Goal: Task Accomplishment & Management: Manage account settings

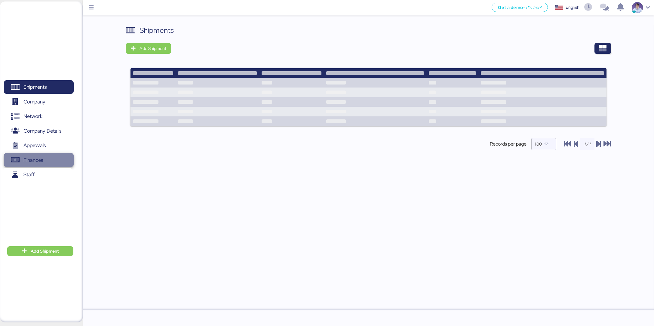
click at [69, 156] on span "Finances" at bounding box center [38, 160] width 65 height 9
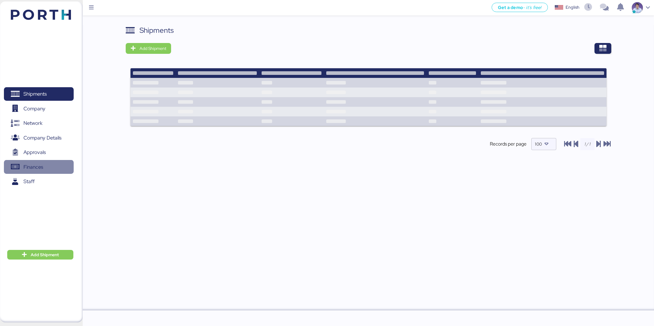
click at [58, 163] on span "Finances" at bounding box center [38, 167] width 65 height 9
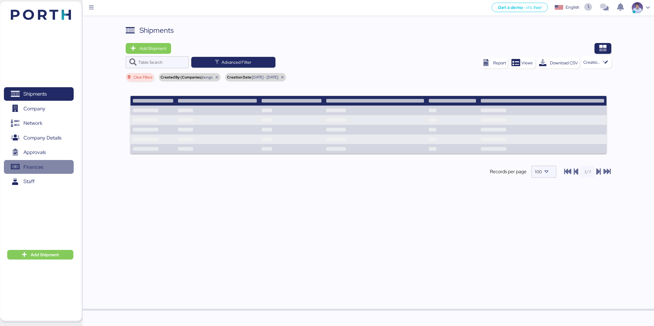
click at [38, 169] on span "Finances" at bounding box center [33, 167] width 20 height 9
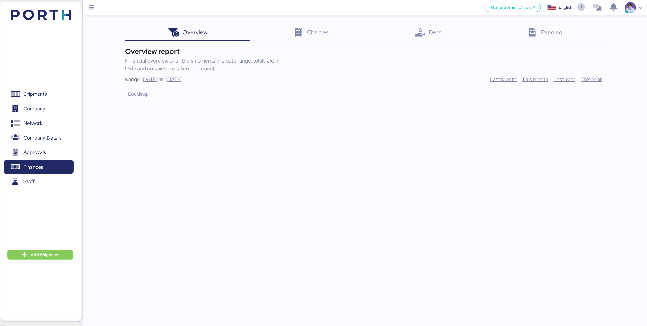
click at [434, 35] on span "Debt" at bounding box center [435, 32] width 13 height 8
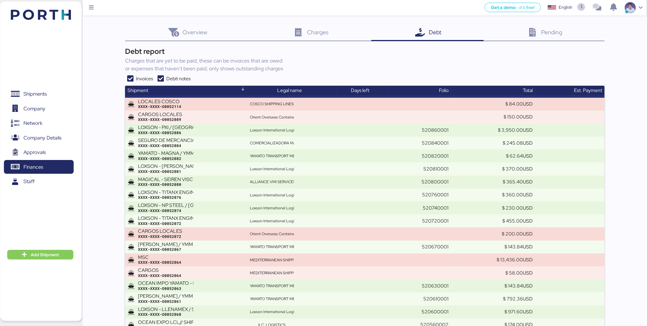
scroll to position [319, 0]
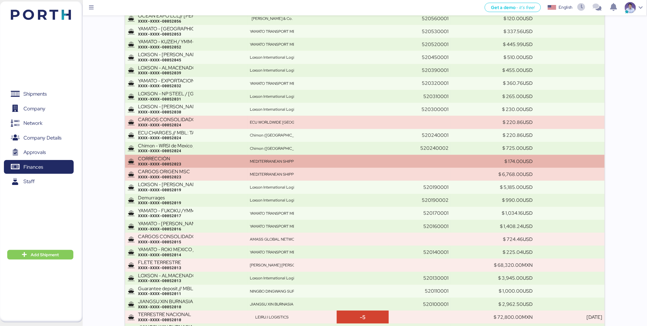
click at [266, 159] on div "MEDITERRANEAN SHIPPING COMPANY MEXICO S.A. de C.V." at bounding box center [272, 161] width 44 height 5
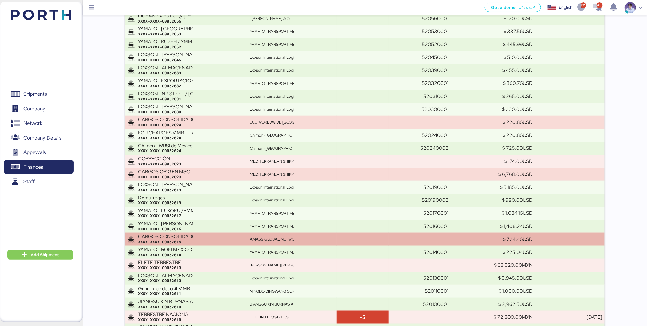
click at [176, 235] on div "CARGOS CONSOLIDADORA" at bounding box center [165, 236] width 55 height 5
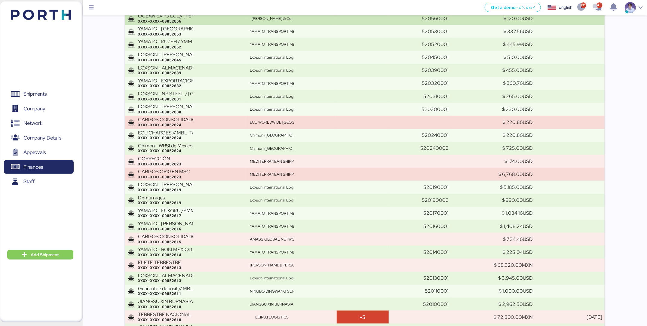
scroll to position [6186, 0]
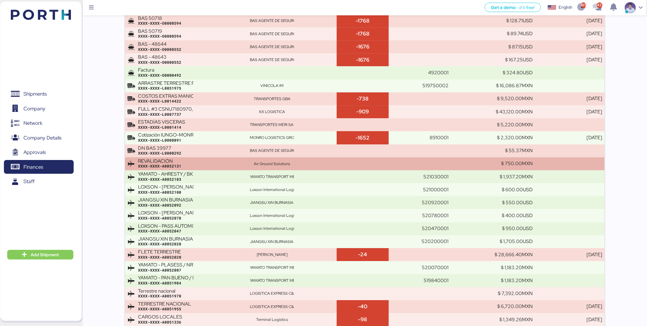
click at [205, 164] on div "XXXX-XXXX-A0052131" at bounding box center [191, 166] width 107 height 5
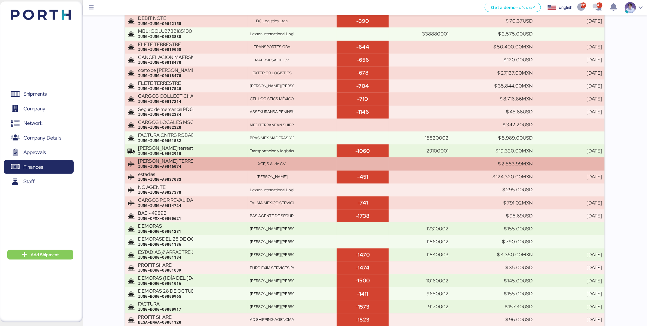
click at [158, 157] on td "FLETE TERRSTRE IUNG-IUNG-A0046074" at bounding box center [186, 163] width 122 height 13
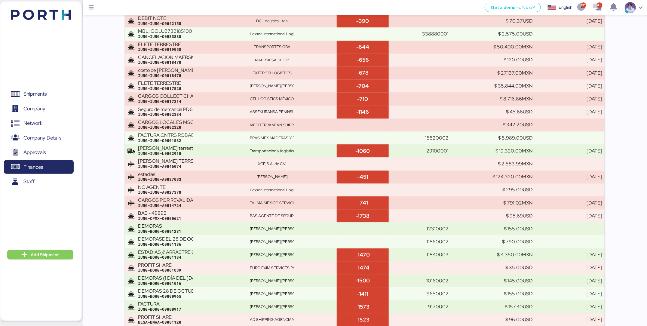
scroll to position [345, 0]
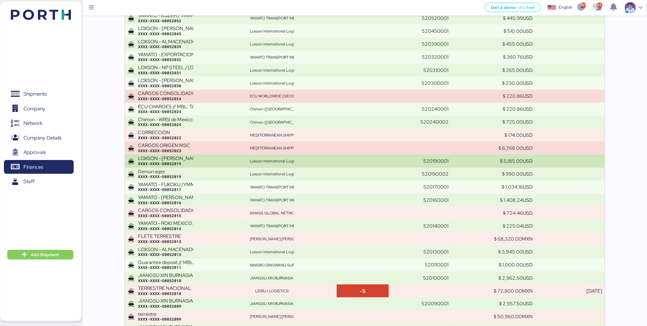
click at [246, 166] on td "LOXSON - LEAR / SHANGHAI - MANZANILLO / MBL: ZIMUSNH22125853 - HBL: KSSE2507092…" at bounding box center [186, 161] width 122 height 13
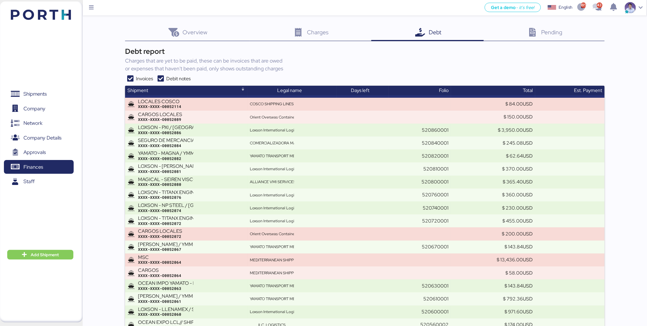
scroll to position [281, 0]
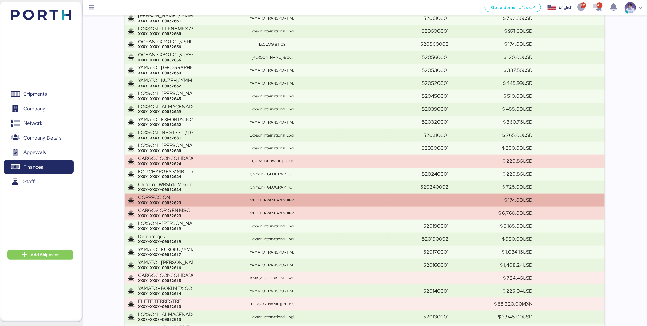
click at [164, 195] on div "CORRECCIÓN" at bounding box center [165, 197] width 55 height 5
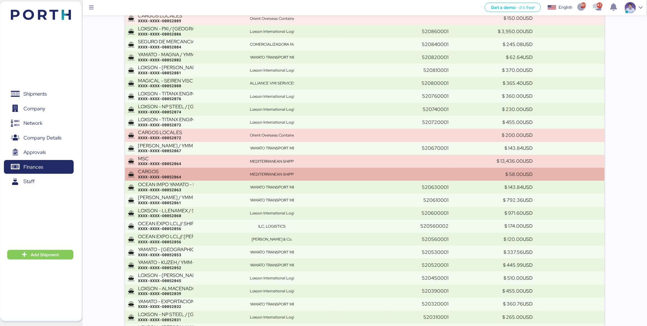
click at [163, 168] on td "CARGOS XXXX-XXXX-O0052064" at bounding box center [186, 174] width 122 height 13
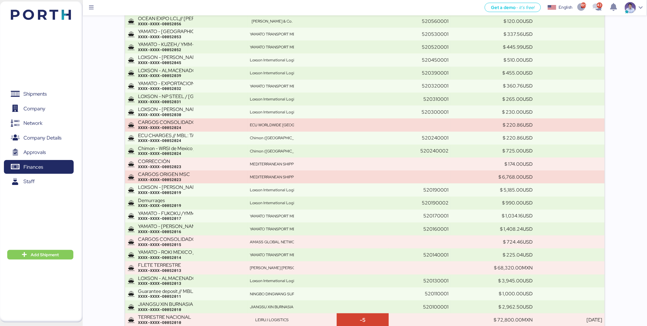
scroll to position [2448, 0]
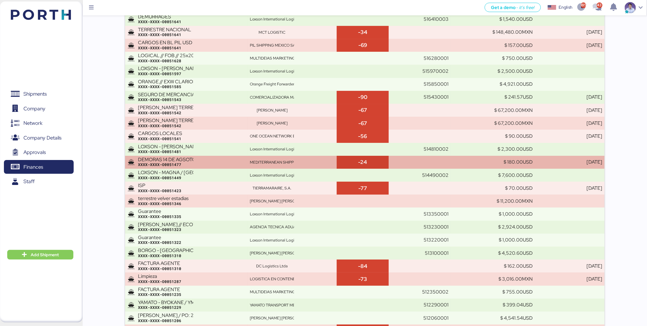
click at [189, 164] on div "XXXX-XXXX-O0051477" at bounding box center [191, 164] width 107 height 5
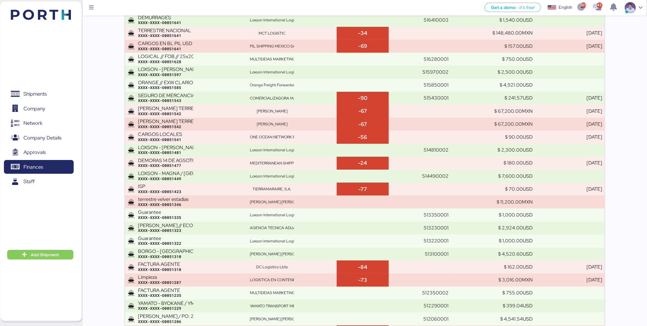
scroll to position [3200, 0]
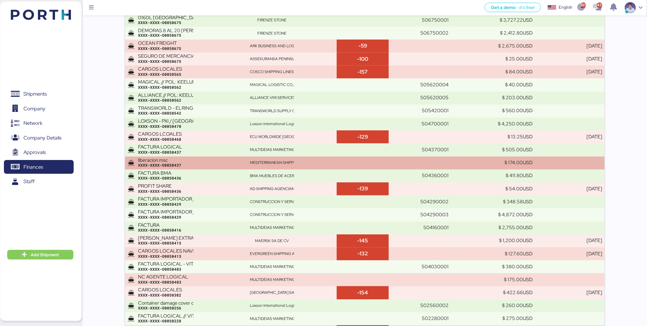
click at [270, 161] on div "MEDITERRANEAN SHIPPING COMPANY MEXICO S.A. de C.V." at bounding box center [272, 162] width 44 height 5
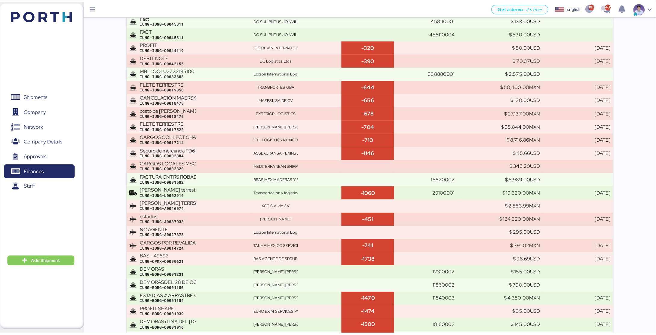
scroll to position [97, 0]
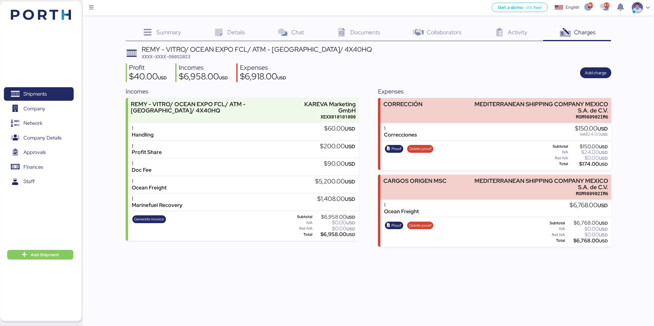
click at [411, 74] on div "Profit $40.00 USD Incomes $6,958.00 USD Expenses $6,918.00 USD Add charge" at bounding box center [369, 72] width 486 height 19
click at [585, 162] on div "$174.00 USD" at bounding box center [588, 164] width 38 height 5
copy div "174.00"
click at [185, 51] on div "REMY - VITRO/ OCEAN EXPO FCL/ ATM - TRINIDAD Y TOBAGO/ 4X40HQ" at bounding box center [257, 49] width 230 height 7
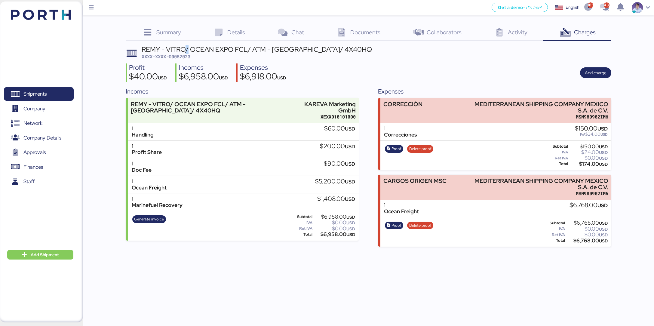
click at [185, 51] on div "REMY - VITRO/ OCEAN EXPO FCL/ ATM - TRINIDAD Y TOBAGO/ 4X40HQ" at bounding box center [257, 49] width 230 height 7
click at [180, 57] on span "XXXX-XXXX-O0052023" at bounding box center [166, 57] width 49 height 6
copy span "O0052023"
click at [393, 148] on span "Proof" at bounding box center [396, 149] width 10 height 7
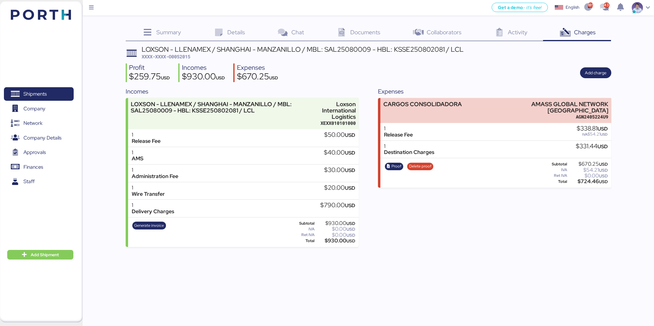
click at [591, 179] on div "$724.46 USD" at bounding box center [587, 181] width 39 height 5
copy div "724.46"
copy div "AMASS GLOBAL NETWORK MEXICO"
drag, startPoint x: 504, startPoint y: 101, endPoint x: 637, endPoint y: 110, distance: 133.8
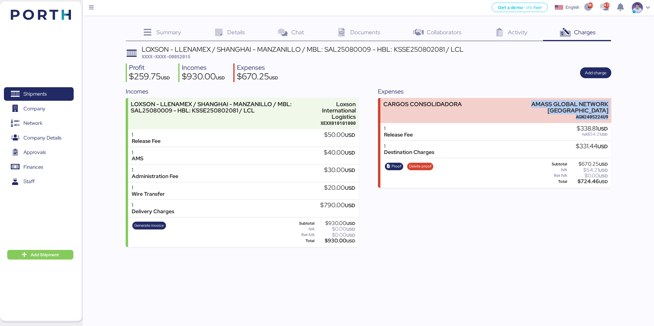
click at [637, 110] on div "Summary 0 Details 0 Chat 0 Documents 0 Collaborators 0 Activity 0 Charges 0 LOX…" at bounding box center [327, 123] width 654 height 247
click at [182, 57] on span "XXXX-XXXX-O0052015" at bounding box center [166, 57] width 49 height 6
copy span "O0052015"
click at [394, 163] on span "Proof" at bounding box center [396, 166] width 10 height 7
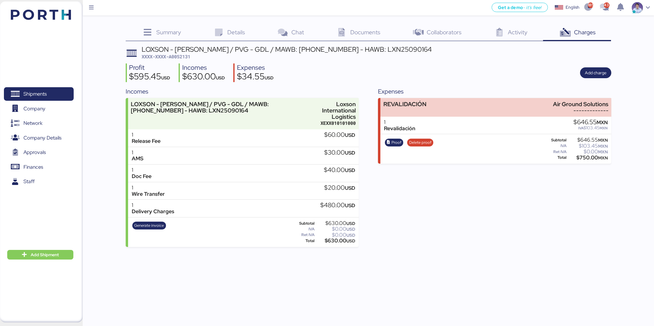
click at [583, 158] on div "$750.00 MXN" at bounding box center [588, 157] width 40 height 5
copy div "750.00"
copy div "Air Ground Solutions"
drag, startPoint x: 550, startPoint y: 104, endPoint x: 631, endPoint y: 105, distance: 80.9
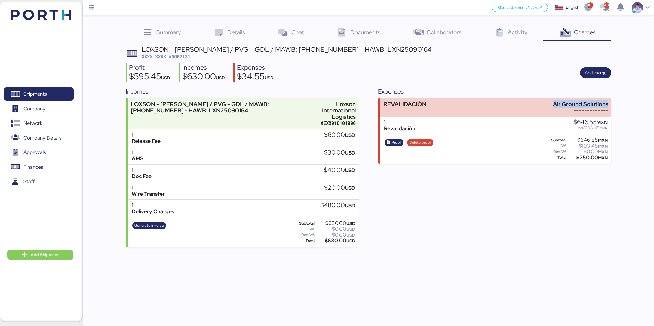
click at [631, 105] on div "Summary 0 Details 0 Chat 0 Documents 0 Collaborators 0 Activity 0 Charges 0 LOX…" at bounding box center [327, 123] width 654 height 247
click at [391, 139] on span "Proof" at bounding box center [396, 142] width 10 height 7
click at [186, 56] on span "XXXX-XXXX-A0052131" at bounding box center [166, 57] width 49 height 6
copy span "A0052131"
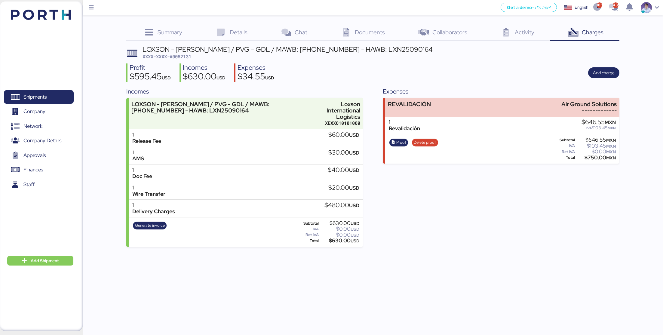
click at [285, 50] on div "LOXSON - HUANG YU / PVG - GDL / MAWB: 160-9823 0193 - HAWB: LXN25090164" at bounding box center [288, 49] width 290 height 7
drag, startPoint x: 285, startPoint y: 50, endPoint x: 298, endPoint y: 50, distance: 13.5
click at [298, 50] on div "LOXSON - HUANG YU / PVG - GDL / MAWB: 160-9823 0193 - HAWB: LXN25090164" at bounding box center [288, 49] width 290 height 7
click at [320, 50] on div "LOXSON - HUANG YU / PVG - GDL / MAWB: 160-9823 0193 - HAWB: LXN25090164" at bounding box center [288, 49] width 290 height 7
drag, startPoint x: 320, startPoint y: 50, endPoint x: 281, endPoint y: 49, distance: 39.1
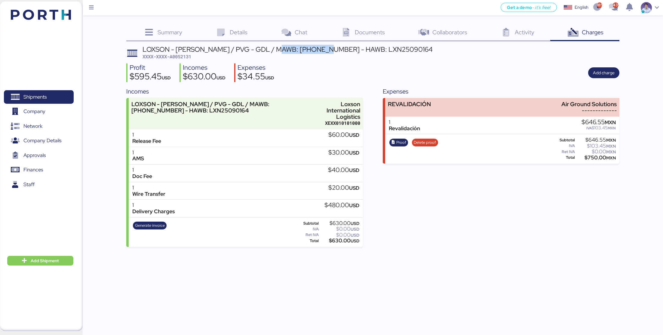
click at [280, 49] on div "LOXSON - HUANG YU / PVG - GDL / MAWB: 160-9823 0193 - HAWB: LXN25090164" at bounding box center [288, 49] width 290 height 7
copy div "160-9823 0193"
click at [179, 57] on span "XXXX-XXXX-A0052131" at bounding box center [167, 57] width 49 height 6
copy span "A0052131"
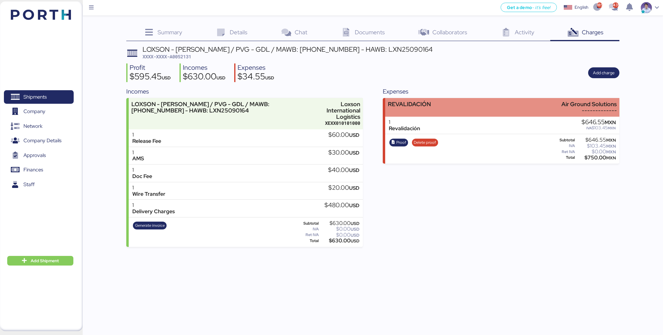
click at [484, 105] on div "REVALIDACIÓN Air Ground Solutions -------------" at bounding box center [502, 107] width 234 height 18
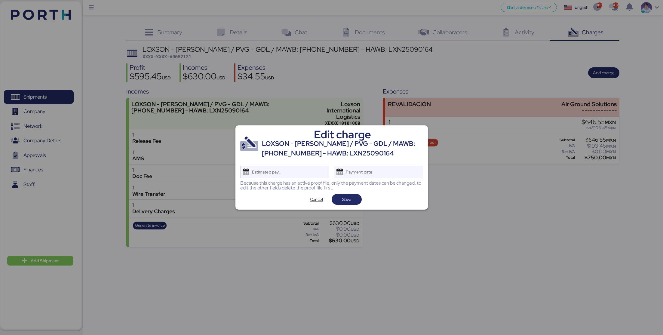
click at [385, 171] on div "Payment date" at bounding box center [378, 172] width 89 height 13
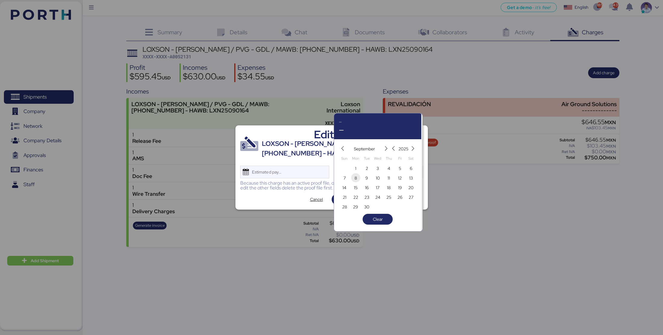
click at [358, 177] on span "8" at bounding box center [355, 177] width 7 height 7
type input "Sep 8, 2025"
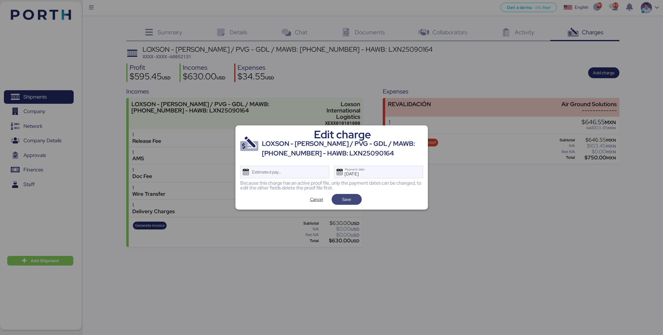
click at [352, 201] on span "Save" at bounding box center [346, 199] width 20 height 8
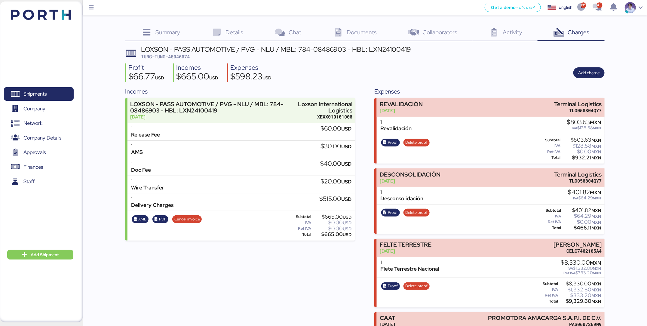
scroll to position [121, 0]
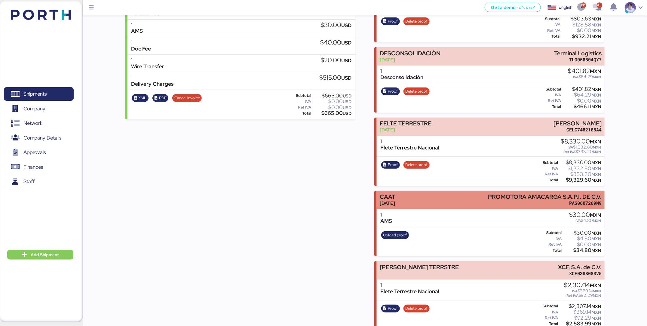
click at [395, 200] on div "[DATE]" at bounding box center [388, 203] width 16 height 6
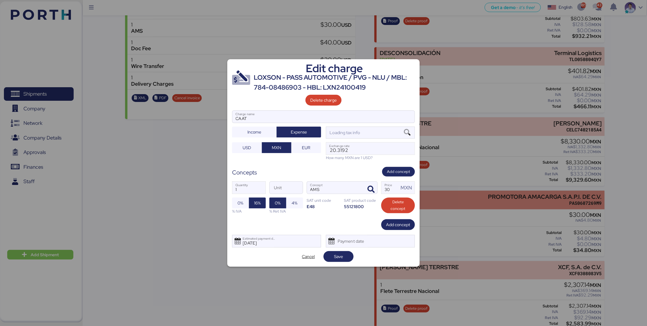
scroll to position [0, 0]
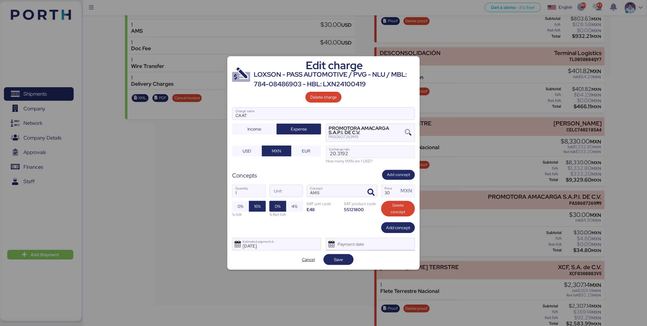
click at [350, 249] on div "Payment date" at bounding box center [351, 244] width 36 height 12
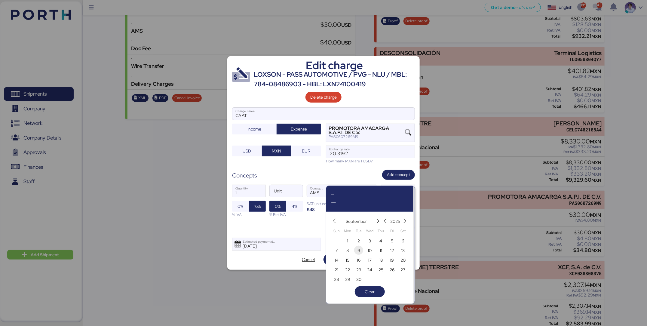
click at [362, 252] on span "9" at bounding box center [358, 250] width 7 height 7
type input "Sep 9, 2025"
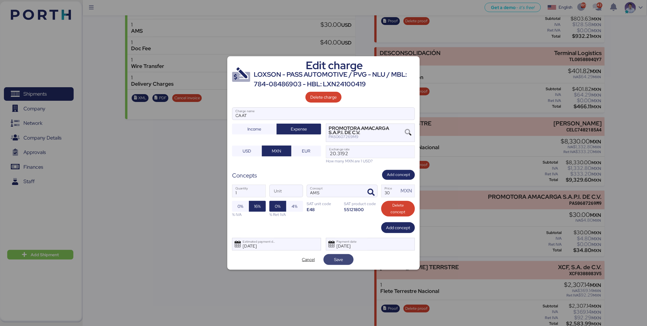
click at [346, 262] on span "Save" at bounding box center [338, 259] width 20 height 8
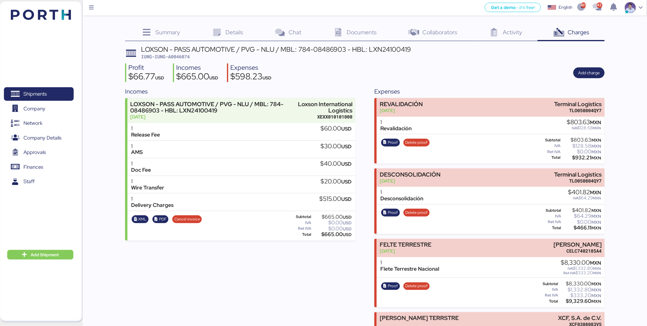
scroll to position [121, 0]
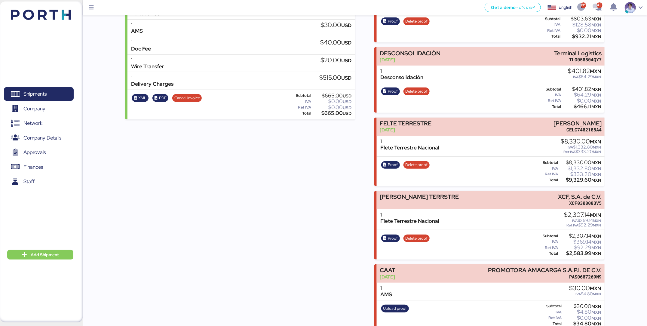
click at [577, 251] on div "$2,583.99 MXN" at bounding box center [581, 253] width 42 height 5
copy div "2,583.99"
copy div "XCF, S.A. de C.V."
drag, startPoint x: 558, startPoint y: 193, endPoint x: 606, endPoint y: 193, distance: 47.8
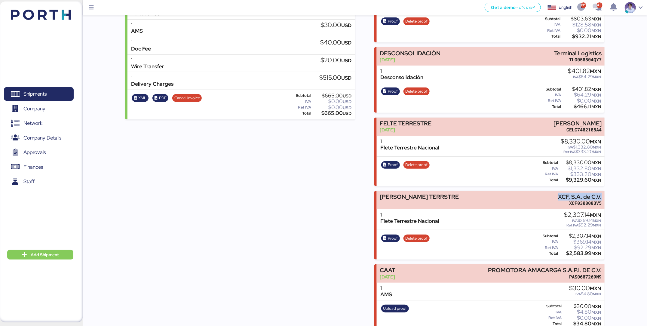
click at [606, 193] on div "Summary 0 Details 0 Chat 0 Documents 0 Collaborators 0 Activity 0 Charges 0 LOX…" at bounding box center [323, 104] width 647 height 451
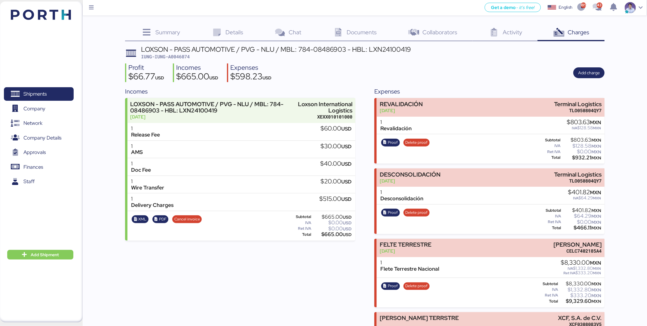
click at [176, 55] on span "IUNG-IUNG-A0046074" at bounding box center [165, 57] width 49 height 6
copy span "A0046074"
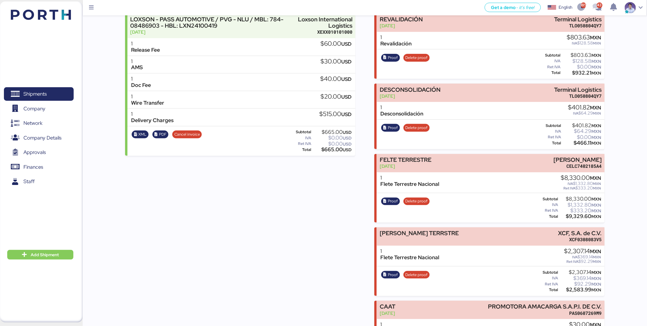
scroll to position [121, 0]
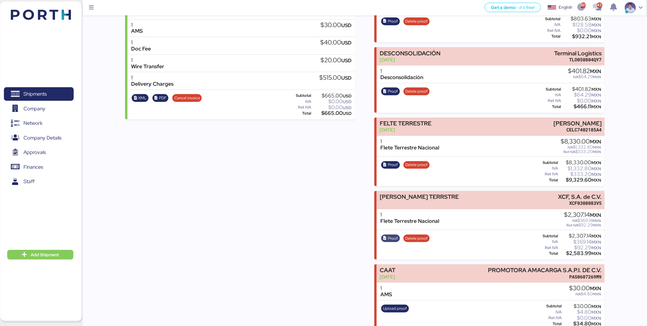
click at [394, 235] on span "Proof" at bounding box center [393, 238] width 10 height 7
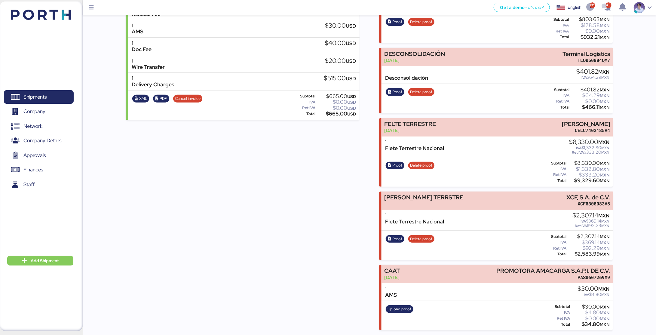
scroll to position [0, 0]
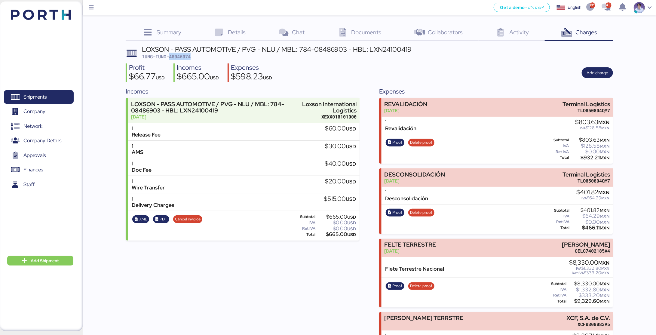
click at [188, 57] on span "IUNG-IUNG-A0046074" at bounding box center [166, 57] width 49 height 6
click at [185, 57] on span "IUNG-IUNG-A0046074" at bounding box center [166, 57] width 49 height 6
copy span "A0046074"
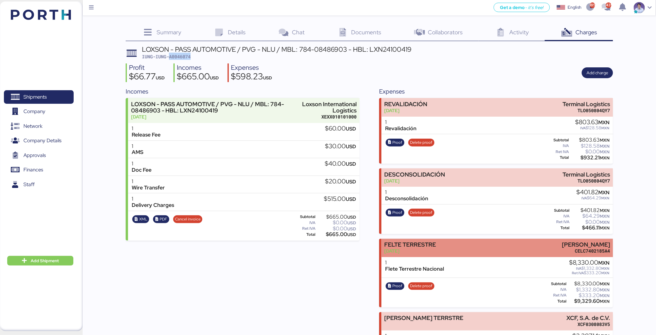
scroll to position [122, 0]
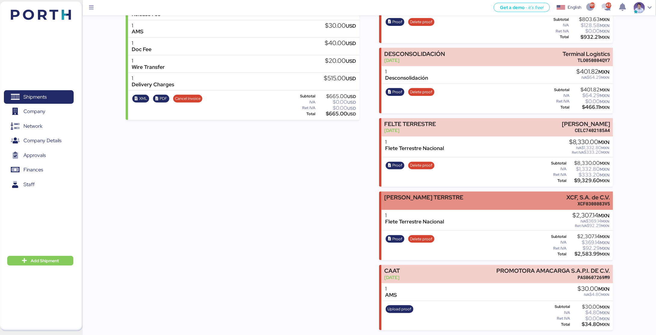
click at [444, 201] on div "FLETE TERRSTRE XCF, S.A. de C.V. XCF0308083V5" at bounding box center [498, 201] width 232 height 18
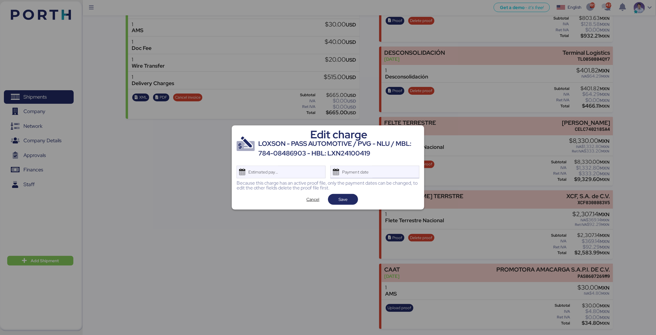
click at [381, 169] on div "Payment date" at bounding box center [374, 172] width 89 height 13
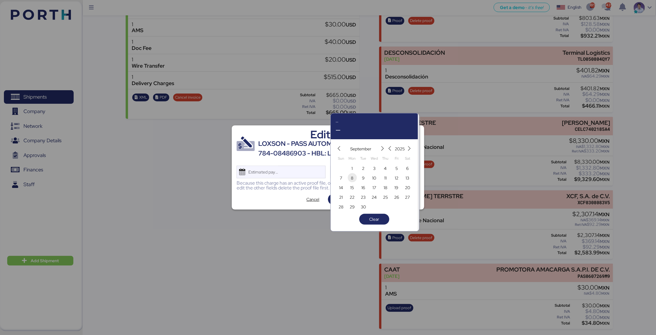
click at [351, 177] on span "8" at bounding box center [352, 177] width 2 height 7
type input "Sep 8, 2025"
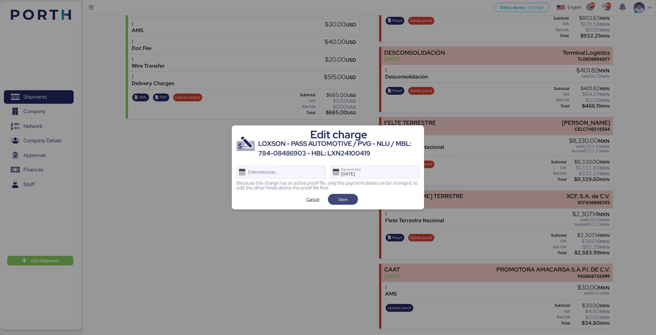
click at [348, 202] on span "Save" at bounding box center [343, 199] width 20 height 8
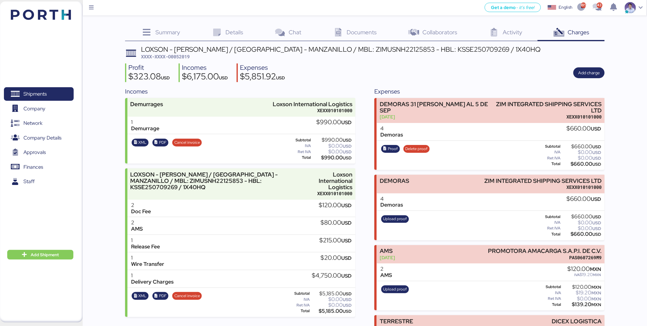
click at [583, 234] on div "$660.00 USD" at bounding box center [581, 234] width 39 height 5
copy div "660.00"
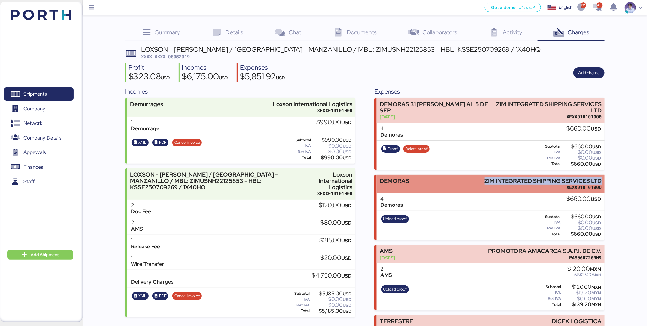
copy div "ZIM INTEGRATED SHIPPING SERVICES LTD"
drag, startPoint x: 481, startPoint y: 178, endPoint x: 602, endPoint y: 177, distance: 120.6
click at [602, 177] on div "DEMORAS ZIM INTEGRATED SHIPPING SERVICES LTD XEXX010101000" at bounding box center [491, 184] width 228 height 18
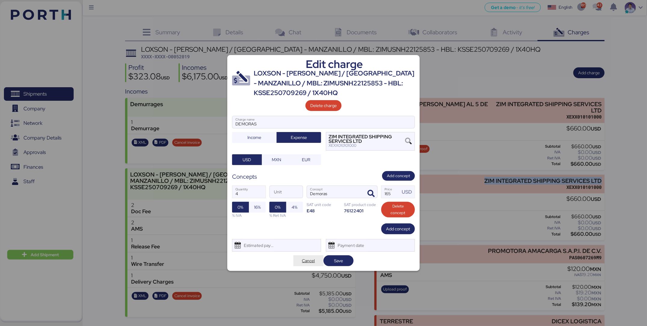
click at [302, 262] on span "Cancel" at bounding box center [308, 260] width 13 height 7
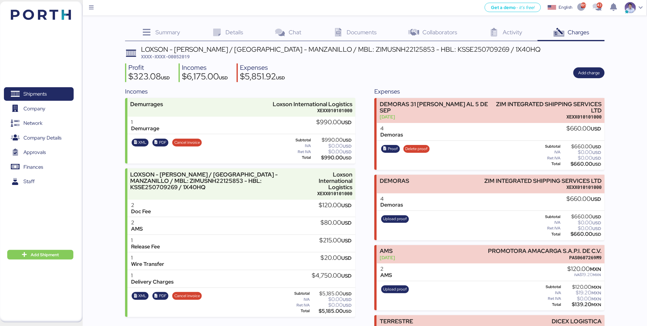
click at [182, 56] on span "XXXX-XXXX-O0052019" at bounding box center [165, 57] width 49 height 6
copy span "O0052019"
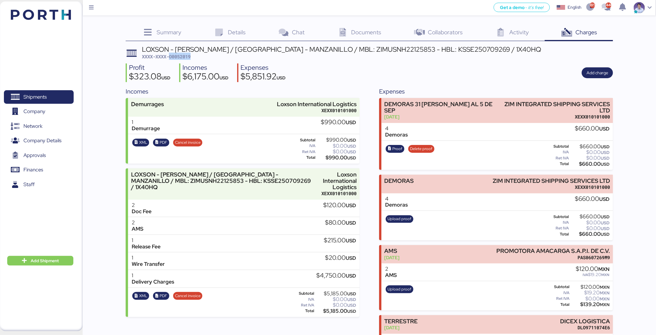
click at [341, 96] on div "Incomes Demurrages Loxson International Logistics XEXX010101000 1 Demurrage $99…" at bounding box center [243, 269] width 234 height 364
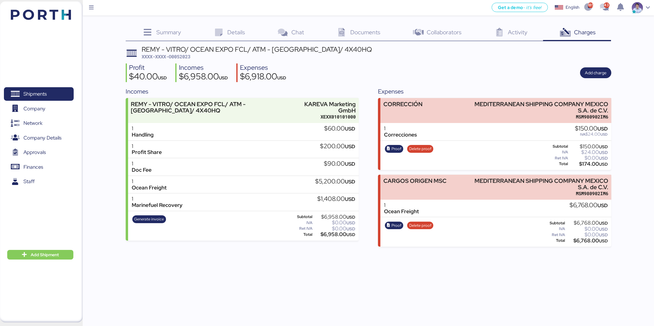
click at [579, 239] on div "$6,768.00 USD" at bounding box center [586, 240] width 41 height 5
copy div "6,768.00"
click at [161, 33] on span "Summary" at bounding box center [168, 32] width 25 height 8
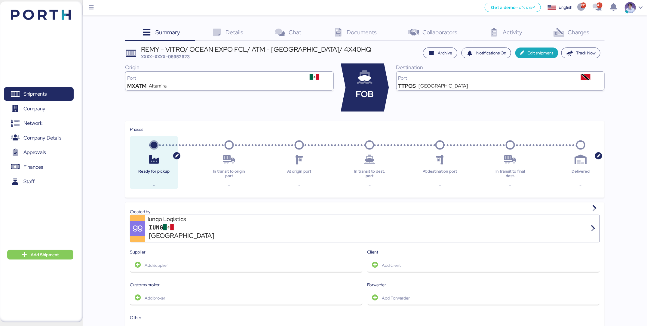
click at [574, 31] on span "Charges" at bounding box center [579, 32] width 22 height 8
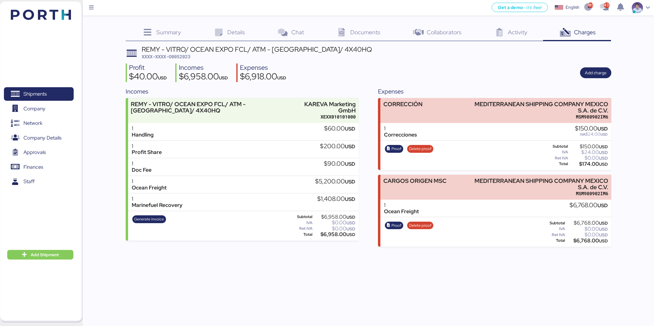
click at [399, 228] on div "Proof Delete proof" at bounding box center [409, 231] width 52 height 25
click at [397, 225] on span "Proof" at bounding box center [396, 225] width 10 height 7
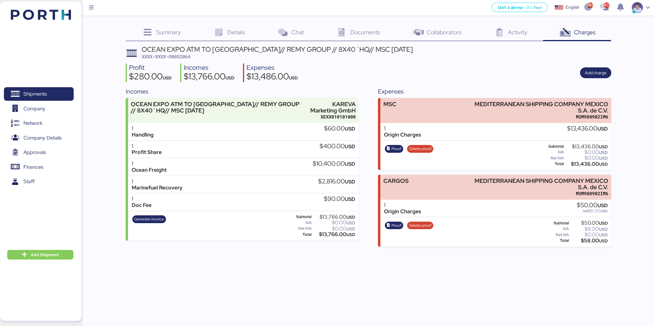
click at [582, 162] on div "$13,436.00 USD" at bounding box center [586, 164] width 43 height 5
copy div "13,436.00"
click at [589, 164] on div "$13,436.00 USD" at bounding box center [586, 164] width 43 height 5
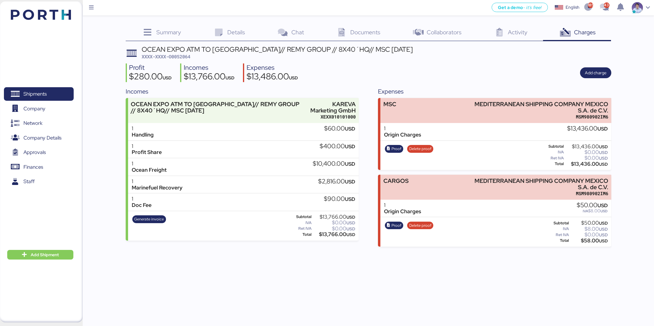
click at [588, 239] on div "$58.00 USD" at bounding box center [589, 240] width 38 height 5
copy div "58.00"
click at [184, 57] on span "XXXX-XXXX-O0052064" at bounding box center [166, 57] width 49 height 6
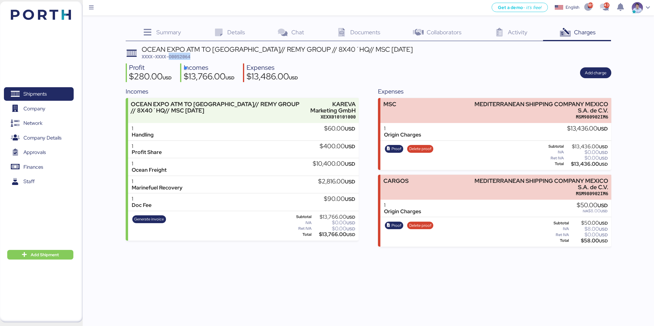
copy span "O0052064"
click at [394, 149] on span "Proof" at bounding box center [396, 149] width 10 height 7
click at [395, 223] on span "Proof" at bounding box center [396, 225] width 10 height 7
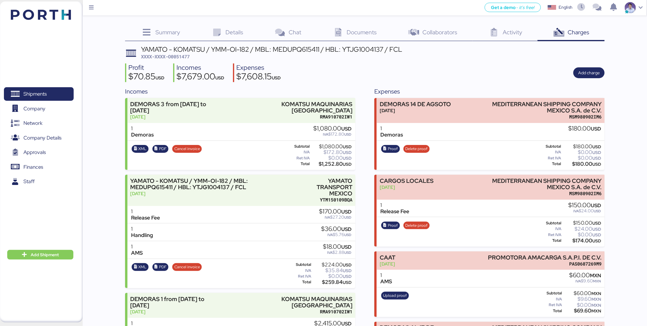
click at [581, 162] on div "$180.00 USD" at bounding box center [582, 164] width 39 height 5
click at [186, 57] on span "XXXX-XXXX-O0051477" at bounding box center [165, 57] width 49 height 6
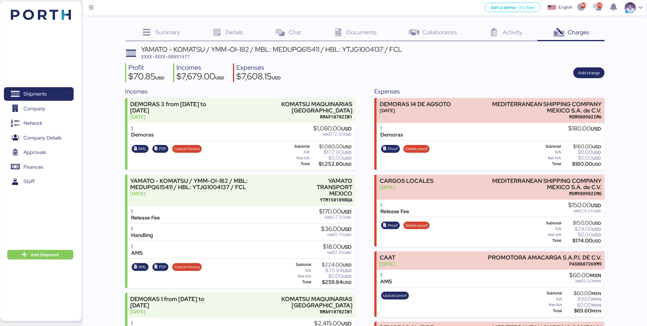
click at [186, 57] on span "XXXX-XXXX-O0051477" at bounding box center [165, 57] width 49 height 6
copy span "O0051477"
click at [388, 151] on span "Proof" at bounding box center [393, 149] width 10 height 7
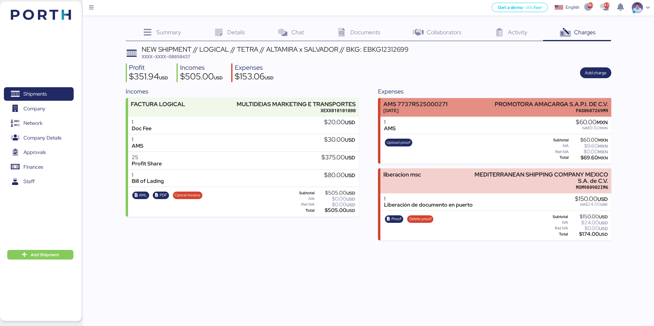
click at [495, 104] on div "AMS 7737R525000271 [DATE] PROMOTORA AMACARGA S.A.P.I. DE C.V. PAS0607269M9" at bounding box center [495, 107] width 231 height 18
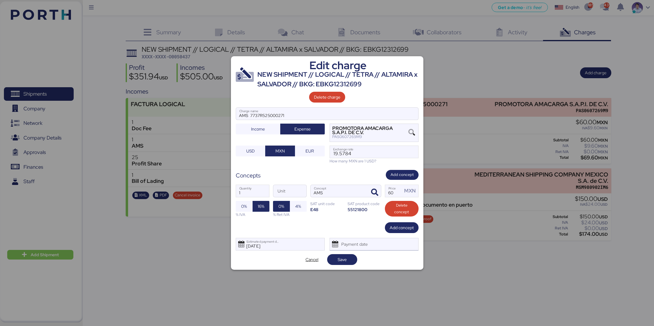
click at [363, 241] on div "Payment date" at bounding box center [355, 244] width 36 height 12
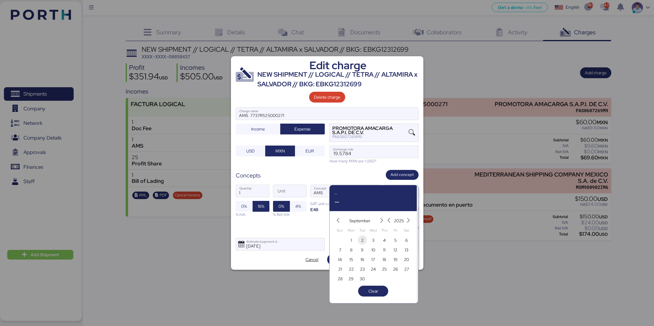
click at [362, 242] on span "2" at bounding box center [362, 240] width 2 height 7
type input "[DATE]"
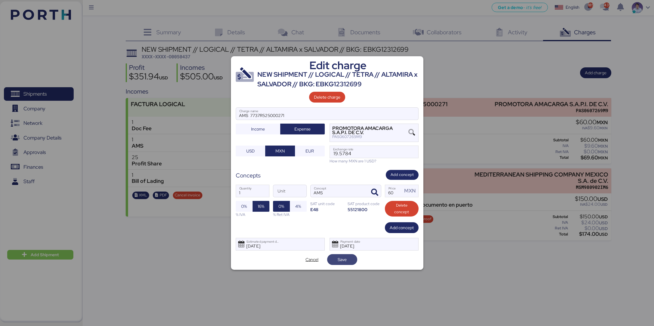
click at [345, 257] on span "Save" at bounding box center [342, 259] width 9 height 7
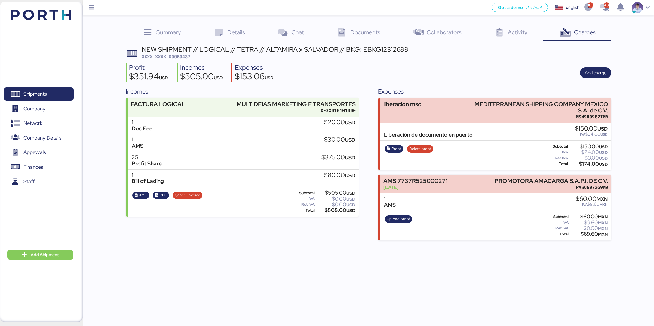
click at [586, 164] on div "$174.00 USD" at bounding box center [588, 164] width 38 height 5
click at [452, 77] on div "Profit $351.94 USD Incomes $505.00 USD Expenses $153.06 USD Add charge" at bounding box center [369, 72] width 486 height 19
